Goal: Information Seeking & Learning: Learn about a topic

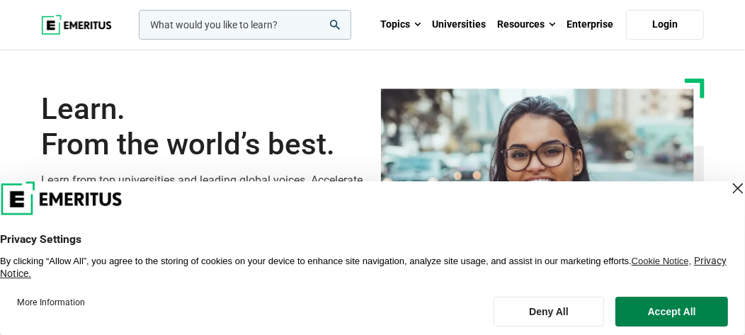
click at [730, 184] on div "Close Layer" at bounding box center [738, 188] width 20 height 20
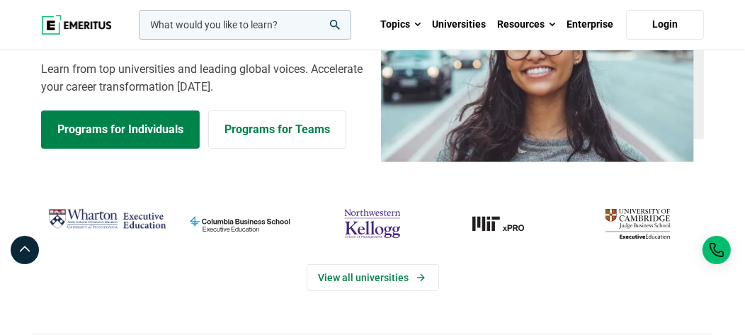
scroll to position [147, 0]
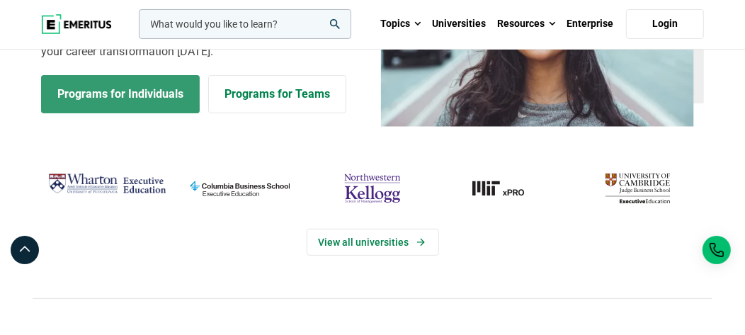
drag, startPoint x: 97, startPoint y: 96, endPoint x: 106, endPoint y: 97, distance: 8.6
click at [98, 96] on link "Programs for Individuals" at bounding box center [120, 94] width 159 height 38
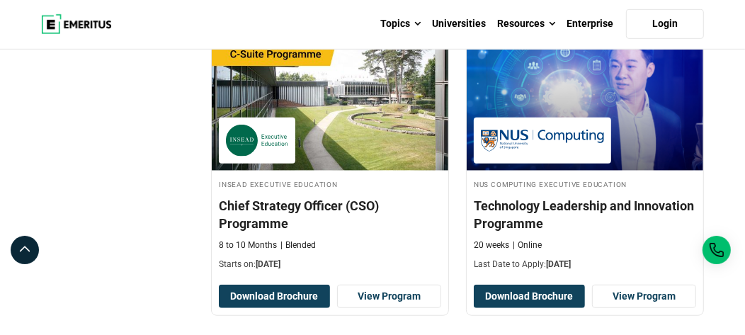
scroll to position [595, 0]
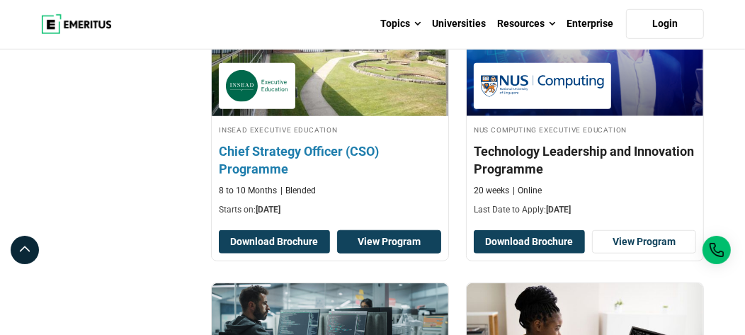
click at [398, 230] on link "View Program" at bounding box center [389, 242] width 104 height 24
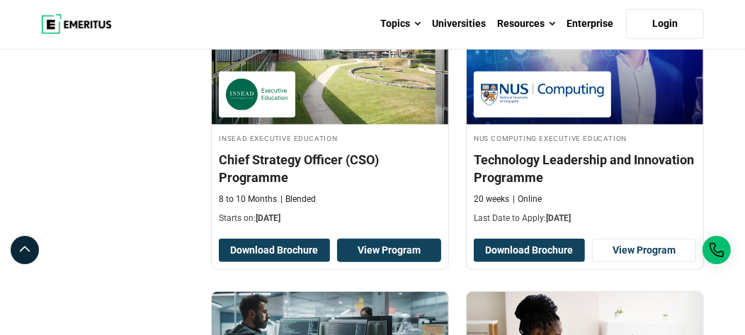
scroll to position [569, 0]
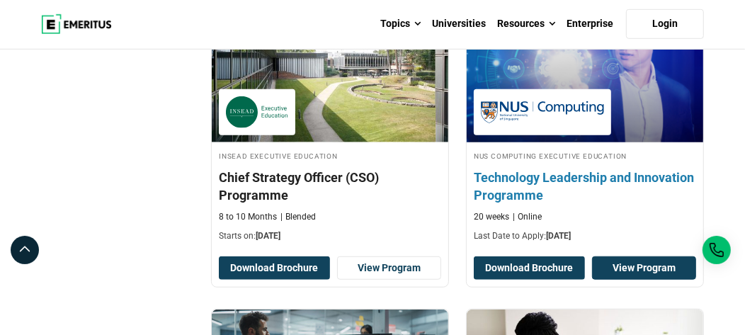
click at [650, 266] on link "View Program" at bounding box center [644, 268] width 104 height 24
